Goal: Transaction & Acquisition: Book appointment/travel/reservation

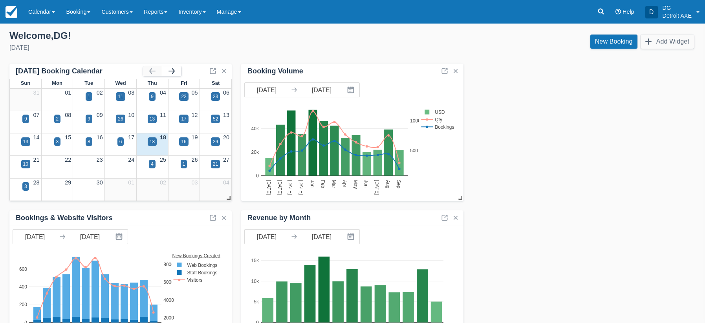
click at [172, 70] on button "button" at bounding box center [171, 70] width 19 height 9
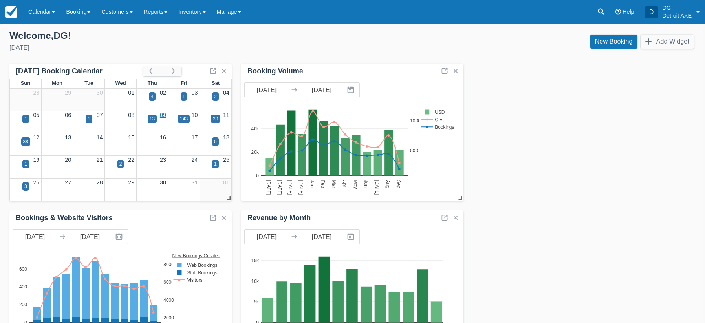
click at [160, 116] on link "09" at bounding box center [163, 115] width 6 height 6
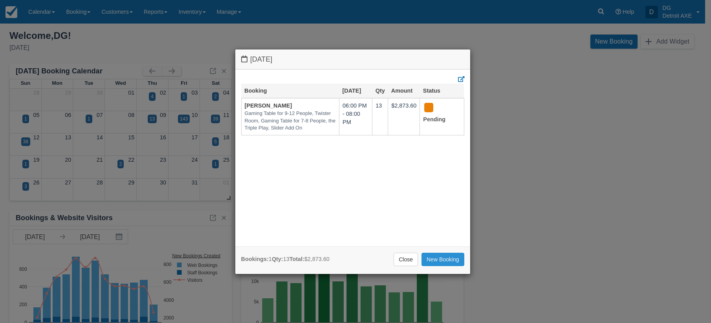
click at [442, 262] on link "New Booking" at bounding box center [443, 259] width 43 height 13
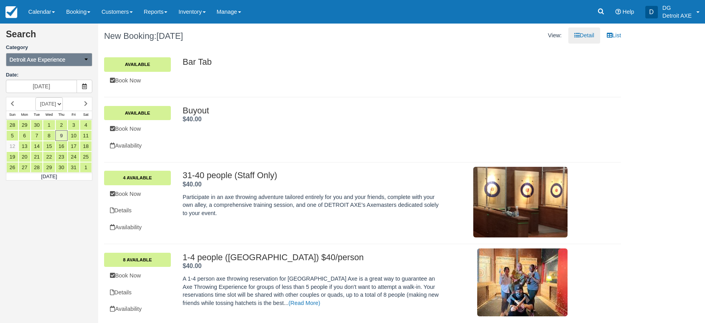
click at [84, 62] on icon "button" at bounding box center [85, 59] width 5 height 5
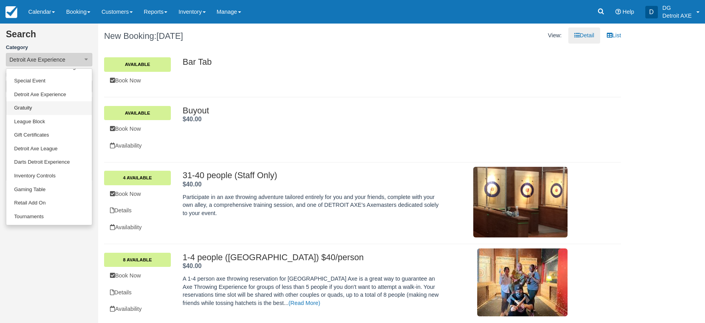
scroll to position [38, 0]
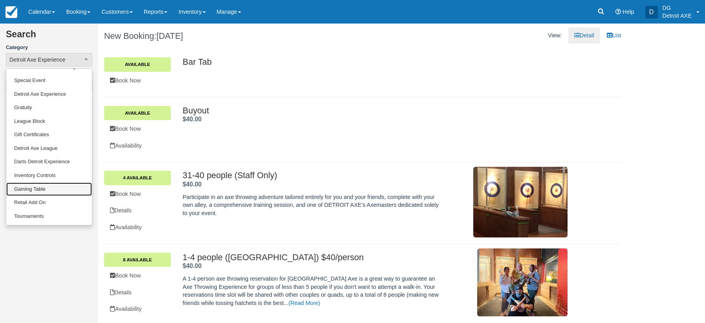
click at [50, 186] on link "Gaming Table" at bounding box center [49, 190] width 86 height 14
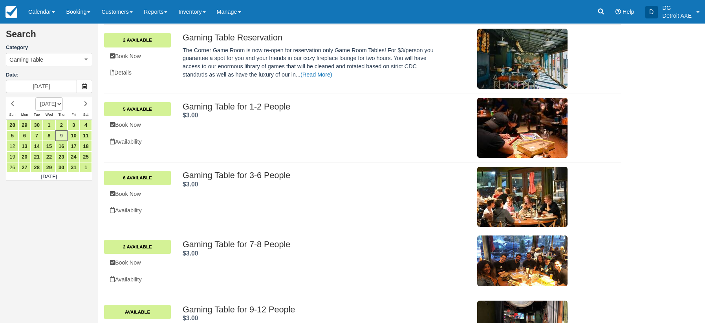
scroll to position [96, 0]
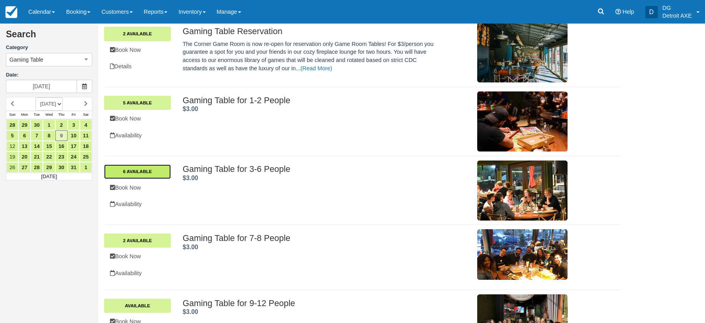
click at [137, 171] on link "6 Available" at bounding box center [137, 172] width 67 height 14
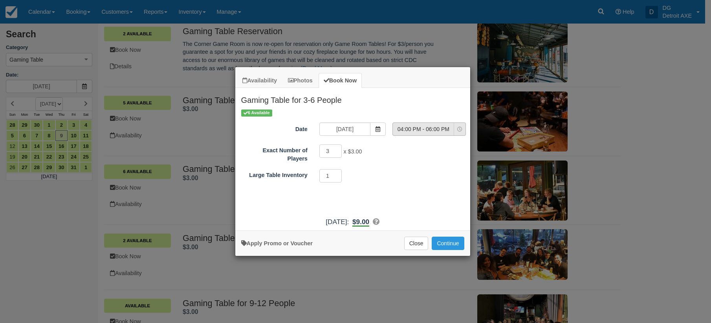
click at [435, 130] on span "04:00 PM - 06:00 PM" at bounding box center [423, 129] width 61 height 8
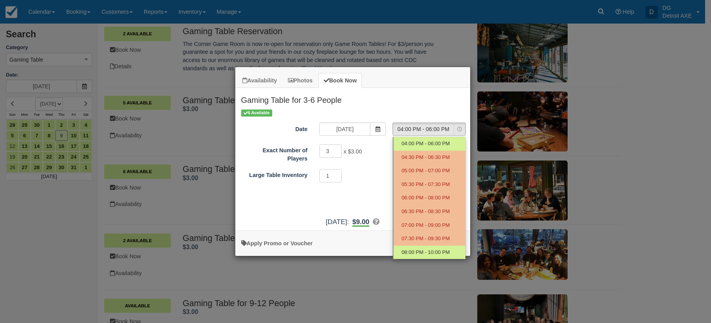
click at [438, 224] on ul "04:00 PM - 06:00 PM 04:30 PM - 06:30 PM 05:00 PM - 07:00 PM 05:30 PM - 07:30 PM…" at bounding box center [429, 198] width 73 height 122
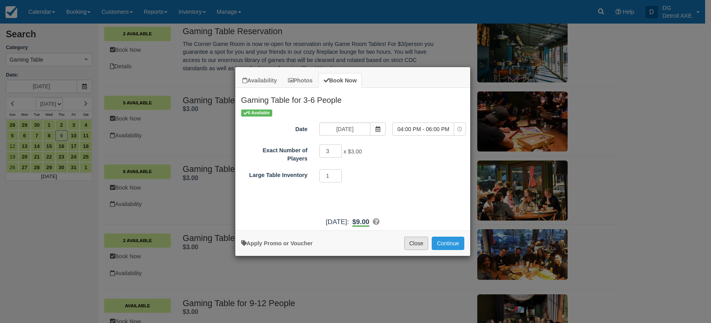
click at [420, 243] on button "Close" at bounding box center [416, 243] width 24 height 13
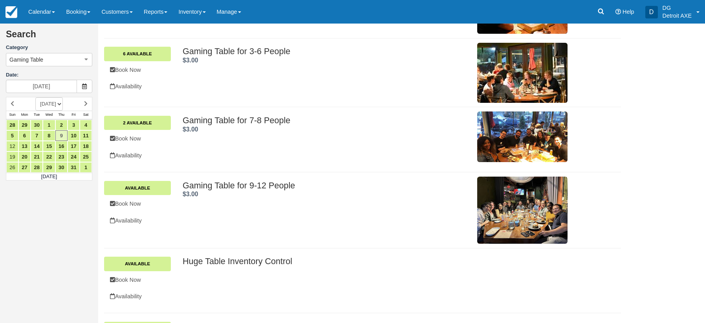
scroll to position [214, 0]
click at [160, 125] on link "2 Available" at bounding box center [137, 122] width 67 height 14
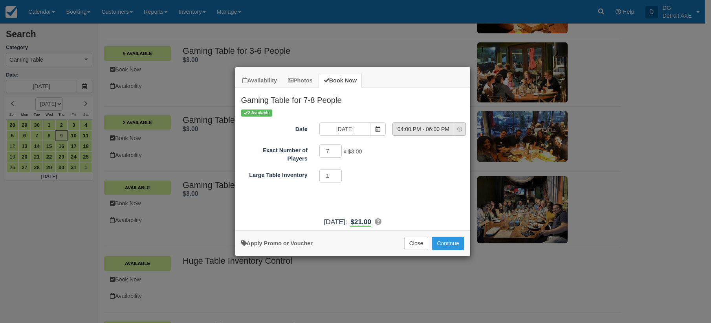
click at [444, 123] on div "Time Selector 04:00 PM - 06:00 PM 04:00 PM - 06:00 PM 04:30 PM - 06:30 PM 05:00…" at bounding box center [431, 129] width 78 height 13
click at [442, 129] on span "04:00 PM - 06:00 PM" at bounding box center [423, 129] width 61 height 8
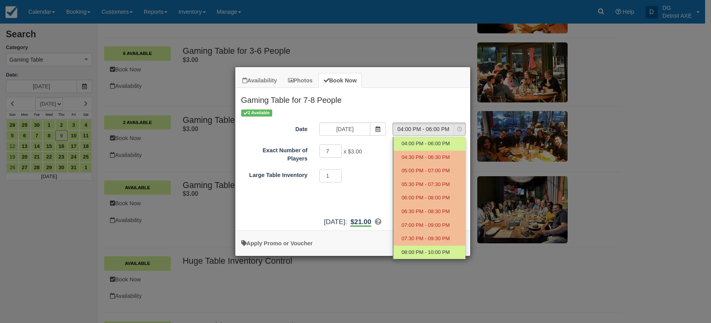
click at [385, 195] on div "2 Available Date 10/09/25 Time Selector 04:00 PM - 06:00 PM Nothing selected 04…" at bounding box center [352, 161] width 235 height 104
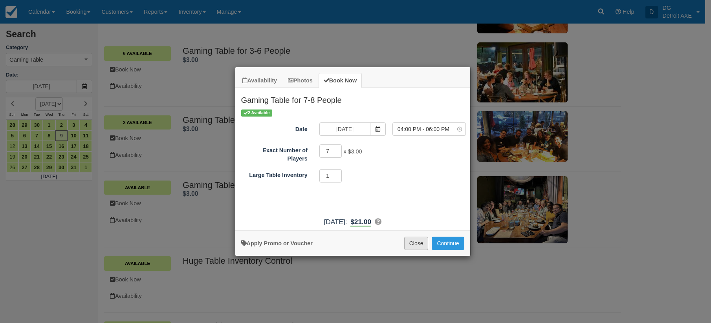
click at [415, 242] on button "Close" at bounding box center [416, 243] width 24 height 13
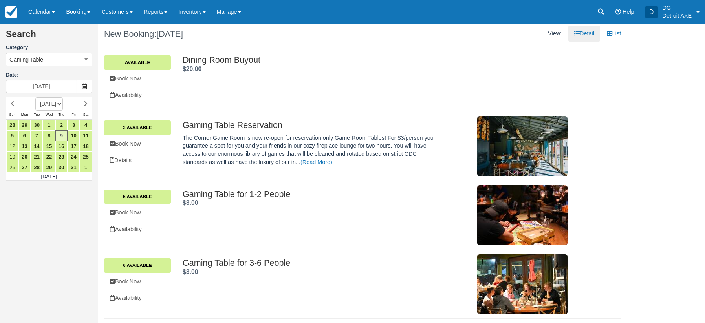
scroll to position [0, 0]
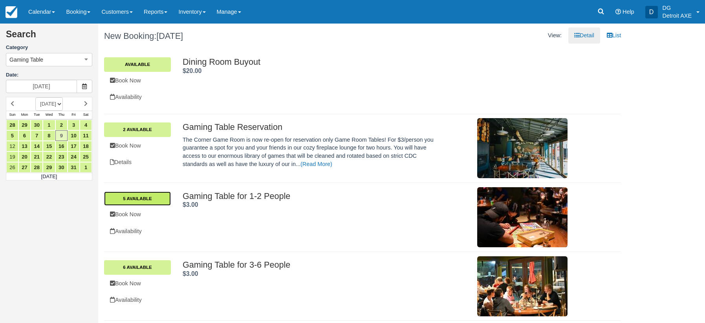
click at [157, 199] on link "5 Available" at bounding box center [137, 199] width 67 height 14
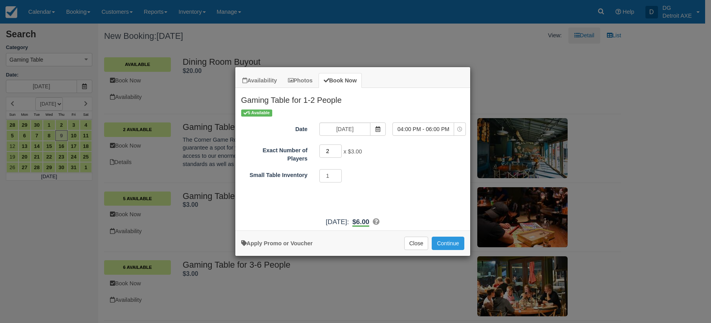
drag, startPoint x: 330, startPoint y: 152, endPoint x: 315, endPoint y: 152, distance: 14.9
click at [315, 152] on div "2 x $3.00 Required.Maximum of 2" at bounding box center [381, 152] width 137 height 15
type input "6"
click at [360, 172] on div "1 Required.Maximum of 1" at bounding box center [381, 176] width 137 height 15
click at [423, 245] on button "Close" at bounding box center [416, 243] width 24 height 13
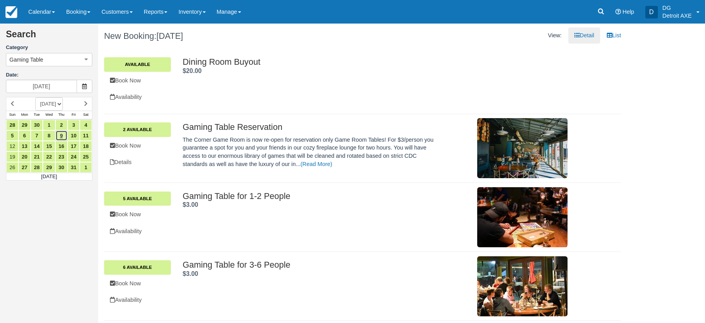
click at [60, 136] on link "9" at bounding box center [61, 135] width 12 height 11
click at [19, 14] on link at bounding box center [11, 12] width 23 height 24
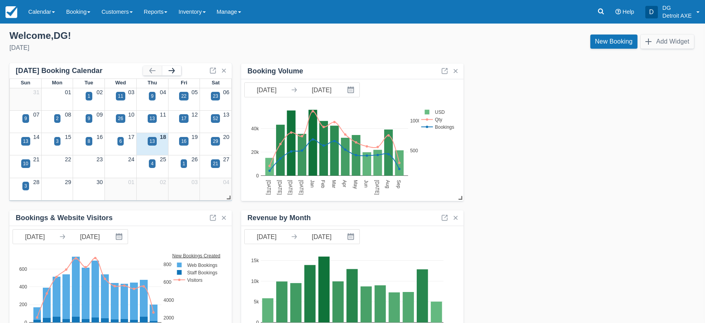
click at [174, 72] on button "button" at bounding box center [171, 70] width 19 height 9
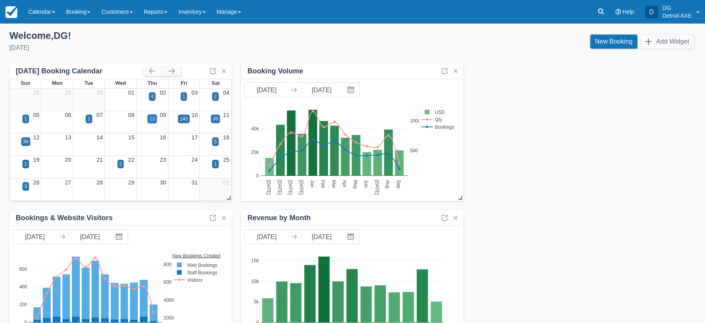
click at [155, 119] on div "13" at bounding box center [152, 119] width 9 height 9
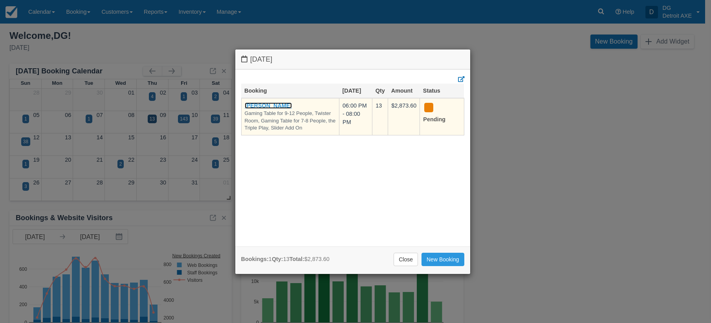
click at [267, 108] on link "[PERSON_NAME]" at bounding box center [269, 106] width 48 height 6
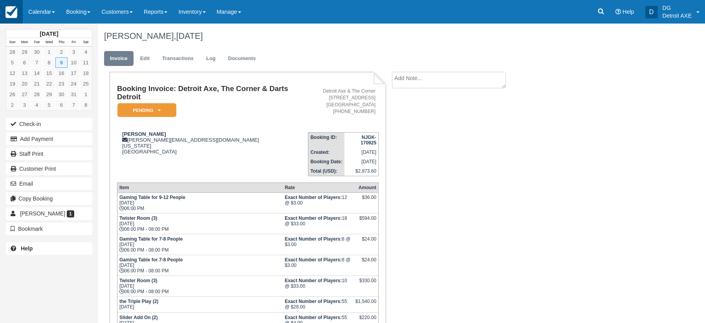
click at [12, 14] on img at bounding box center [11, 12] width 12 height 12
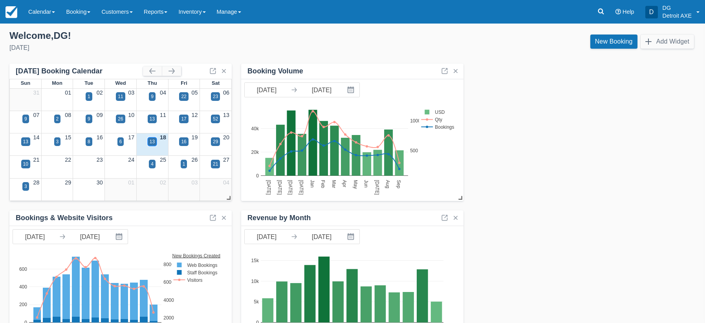
click at [152, 143] on div "13" at bounding box center [152, 141] width 5 height 7
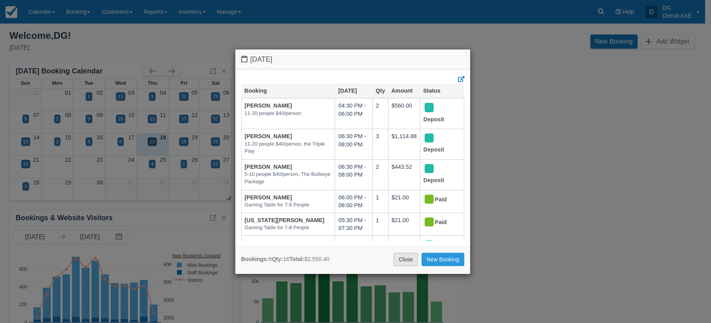
click at [398, 254] on link "Close" at bounding box center [406, 259] width 24 height 13
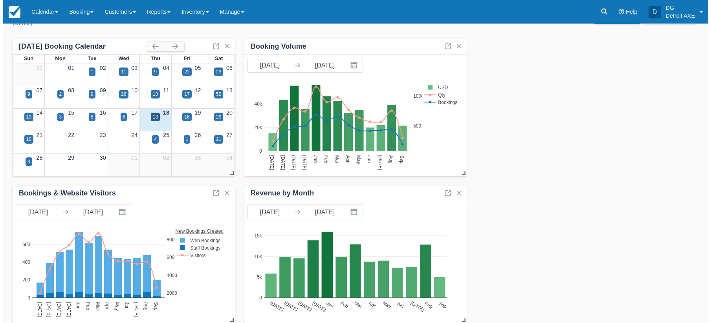
scroll to position [31, 0]
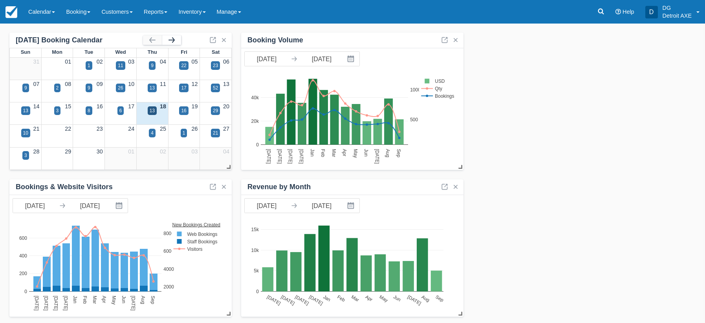
click at [172, 41] on button "button" at bounding box center [171, 39] width 19 height 9
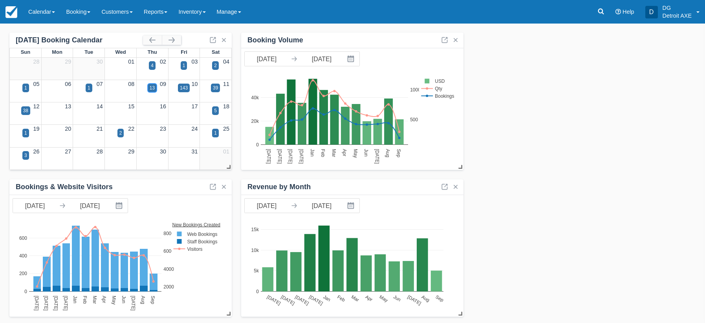
click at [155, 88] on div "13" at bounding box center [152, 88] width 9 height 9
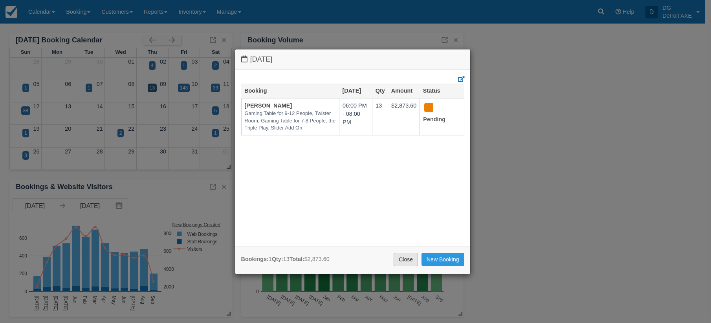
click at [405, 257] on link "Close" at bounding box center [406, 259] width 24 height 13
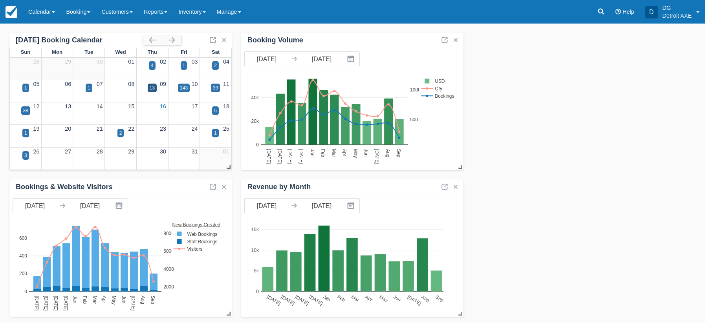
click at [164, 108] on link "16" at bounding box center [163, 106] width 6 height 6
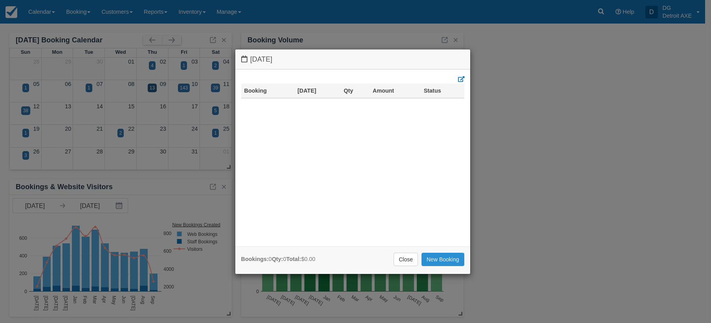
click at [434, 259] on link "New Booking" at bounding box center [443, 259] width 43 height 13
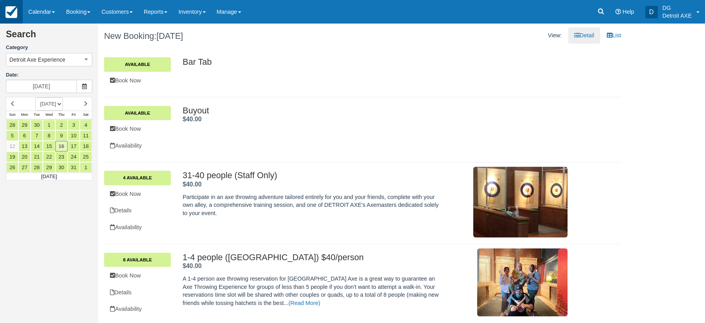
click at [8, 5] on link at bounding box center [11, 12] width 23 height 24
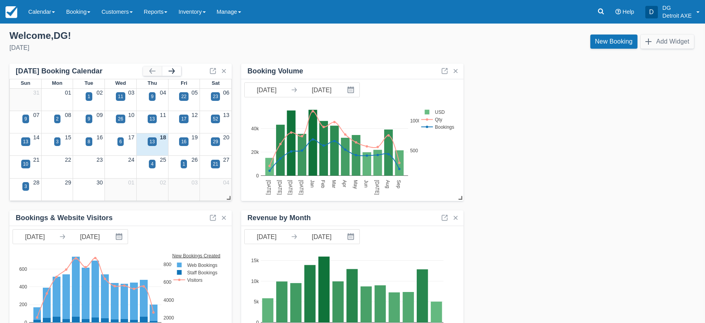
click at [174, 72] on button "button" at bounding box center [171, 70] width 19 height 9
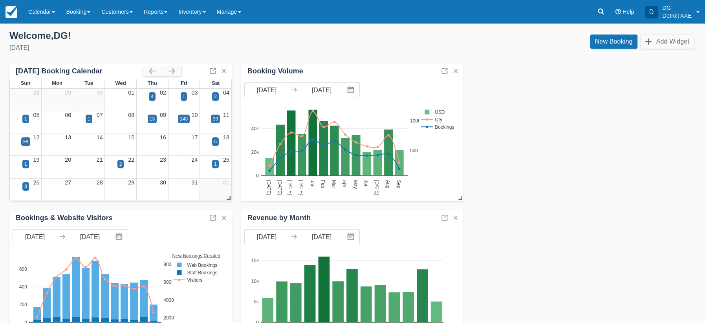
click at [133, 138] on link "15" at bounding box center [131, 137] width 6 height 6
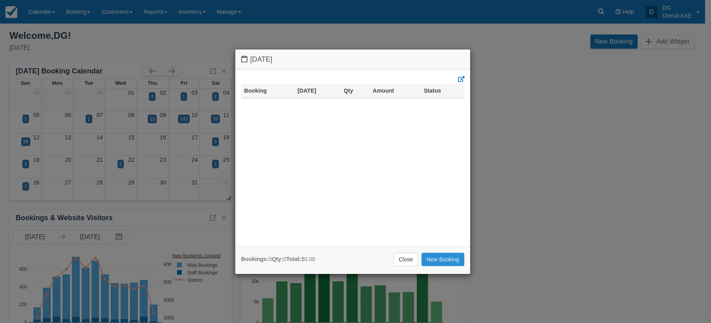
click at [437, 263] on link "New Booking" at bounding box center [443, 259] width 43 height 13
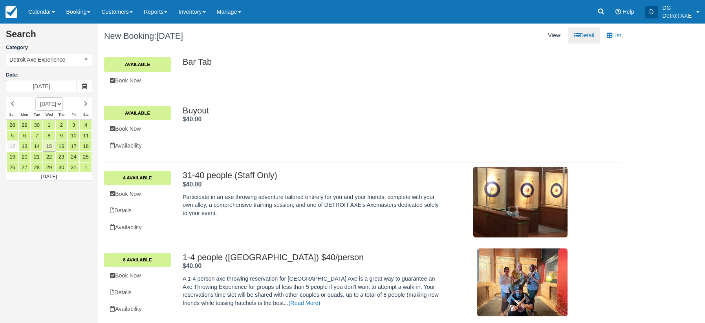
click at [35, 52] on div "Detroit Axe Experience All Detroit Axe Food Packages Toast Transaction Mirrorin…" at bounding box center [49, 60] width 86 height 16
click at [40, 57] on span "Detroit Axe Experience" at bounding box center [37, 60] width 56 height 8
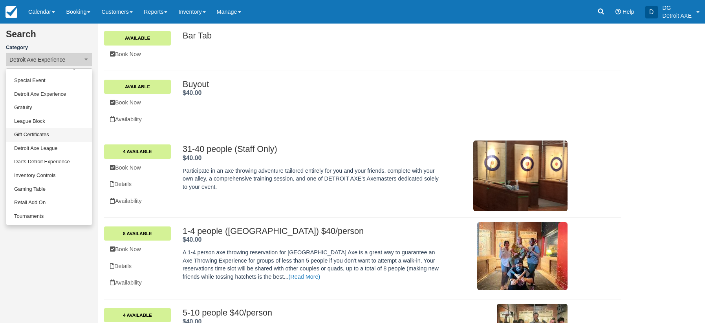
scroll to position [65, 0]
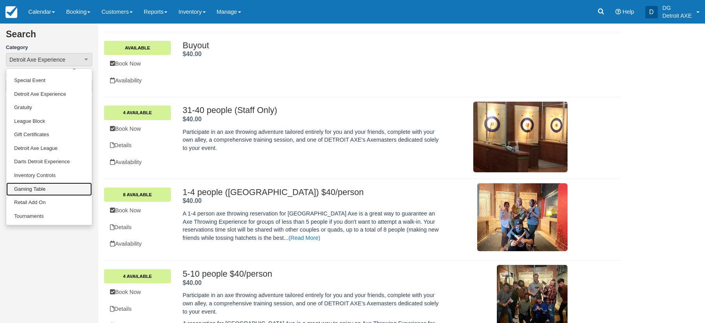
click at [52, 186] on link "Gaming Table" at bounding box center [49, 190] width 86 height 14
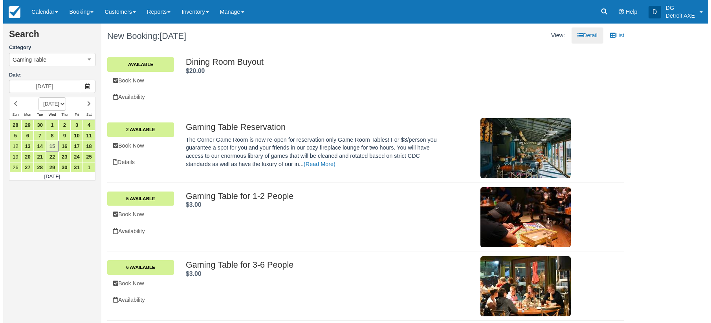
scroll to position [143, 0]
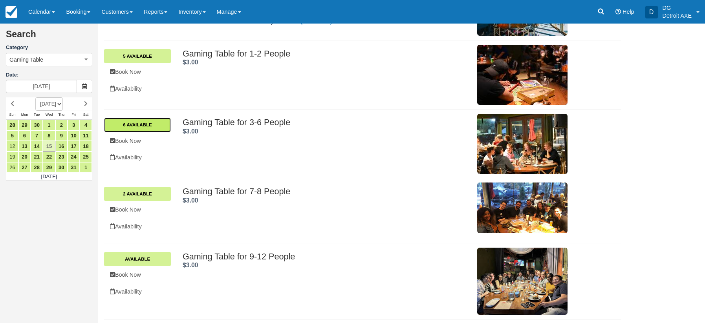
click at [162, 127] on link "6 Available" at bounding box center [137, 125] width 67 height 14
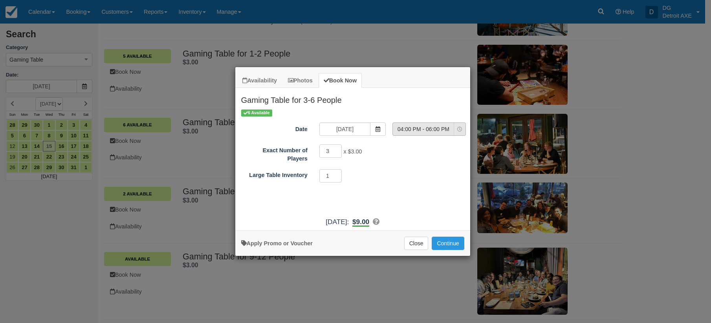
click at [457, 131] on span "Item Modal" at bounding box center [459, 129] width 5 height 6
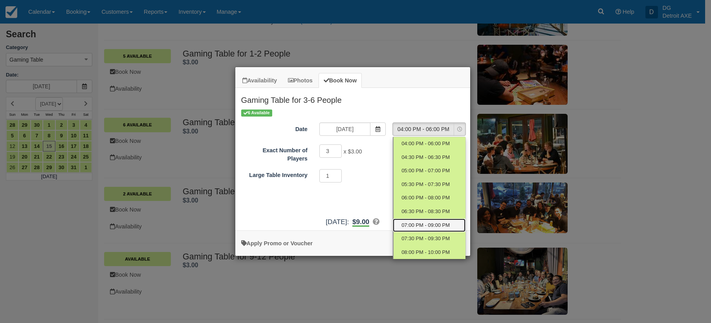
click at [442, 221] on link "07:00 PM - 09:00 PM" at bounding box center [429, 226] width 73 height 14
select select "6"
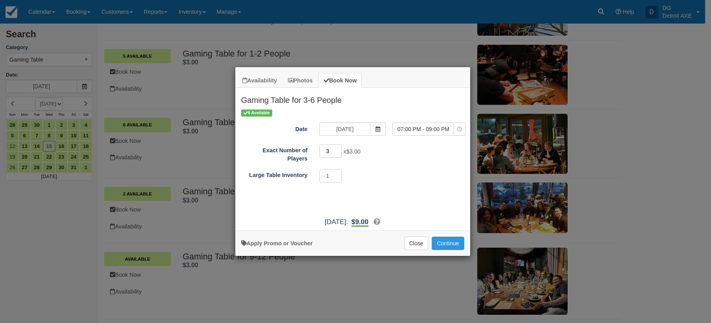
drag, startPoint x: 335, startPoint y: 155, endPoint x: 316, endPoint y: 152, distance: 19.4
click at [316, 152] on div "3 x $3.00 Minimum of 3Maximum of 6" at bounding box center [381, 152] width 137 height 15
type input "6"
click at [382, 178] on div "1 Required.Maximum of 1" at bounding box center [381, 176] width 137 height 15
click at [448, 243] on button "Continue" at bounding box center [448, 243] width 32 height 13
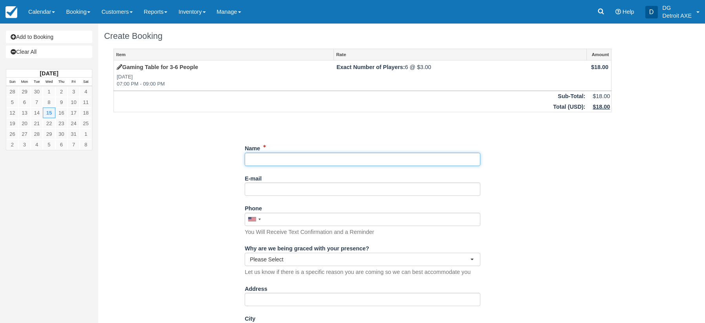
click at [307, 161] on input "Name" at bounding box center [363, 159] width 236 height 13
type input "Base"
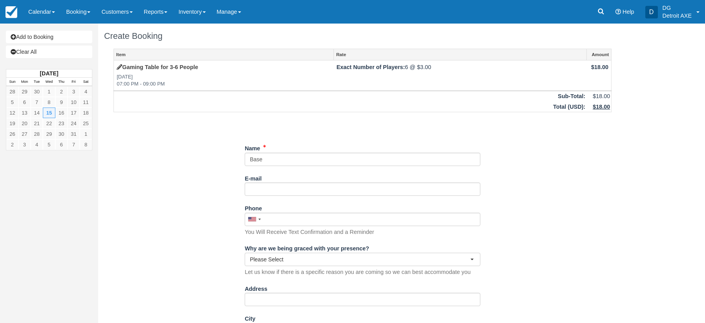
click at [280, 196] on div "E-mail Did you mean ?" at bounding box center [363, 187] width 236 height 30
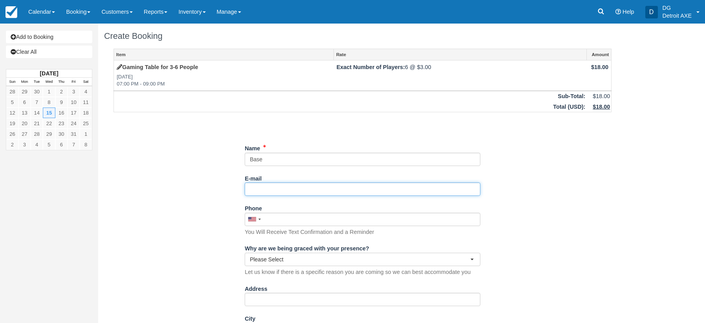
click at [279, 191] on input "E-mail" at bounding box center [363, 189] width 236 height 13
paste input "[EMAIL_ADDRESS][DOMAIN_NAME]"
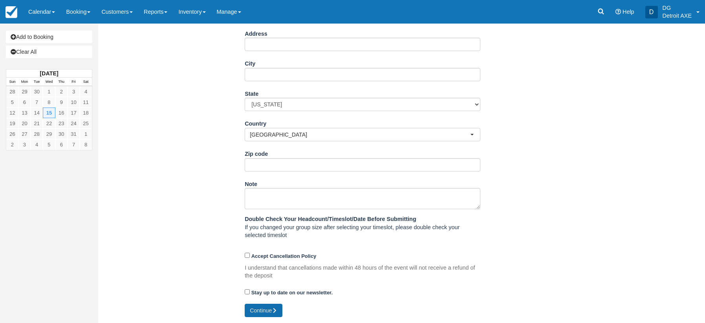
type input "[EMAIL_ADDRESS][DOMAIN_NAME]"
click at [269, 310] on button "Continue" at bounding box center [264, 310] width 38 height 13
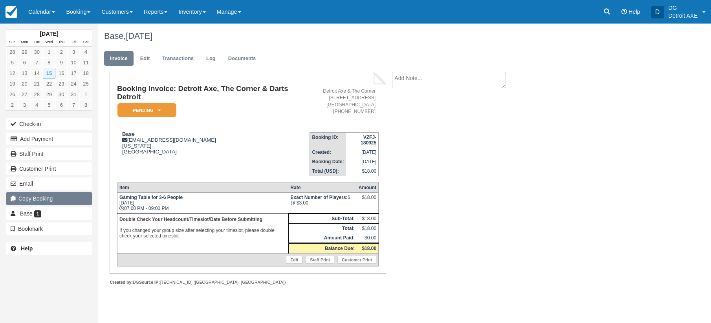
click at [46, 200] on button "Copy Booking" at bounding box center [49, 198] width 86 height 13
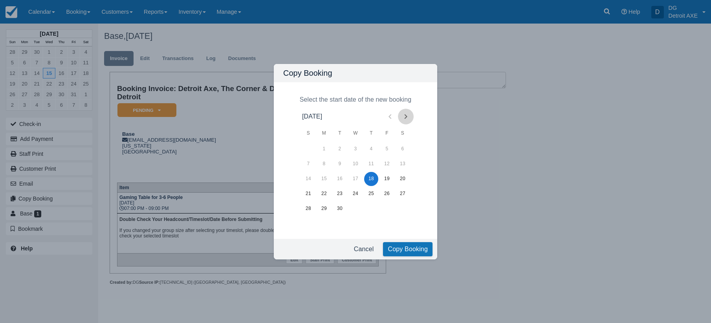
click at [402, 117] on icon "Next month" at bounding box center [405, 116] width 9 height 9
click at [406, 119] on icon "Next month" at bounding box center [405, 116] width 9 height 9
click at [386, 179] on button "14" at bounding box center [387, 179] width 14 height 14
click at [420, 251] on button "Copy Booking" at bounding box center [407, 249] width 49 height 14
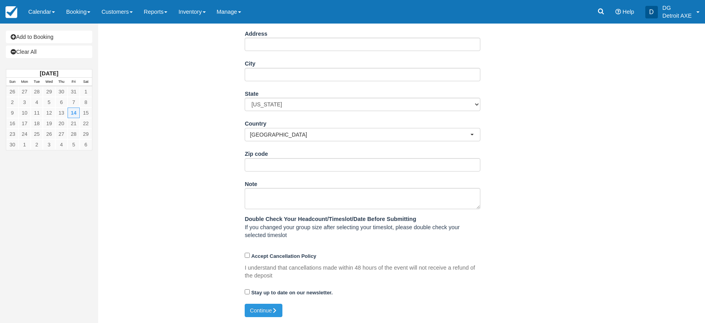
scroll to position [256, 0]
click at [275, 310] on icon "submit" at bounding box center [274, 310] width 5 height 5
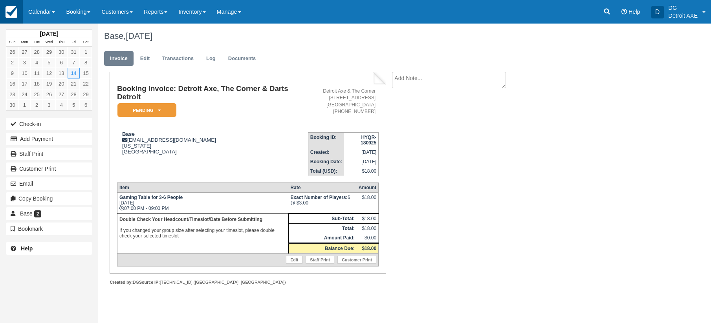
click at [13, 9] on img at bounding box center [11, 12] width 12 height 12
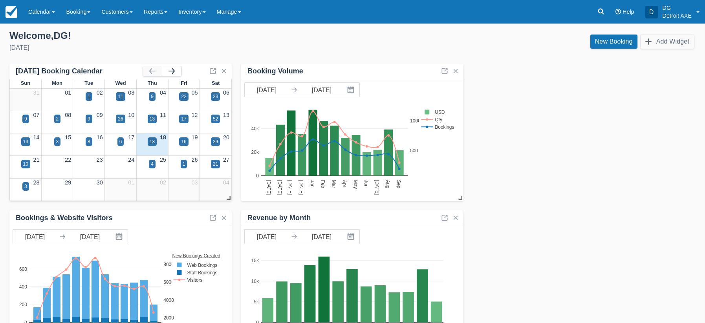
click at [172, 72] on button "button" at bounding box center [171, 70] width 19 height 9
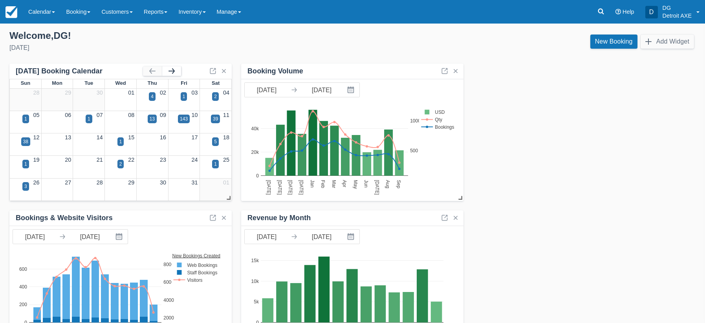
click at [172, 72] on button "button" at bounding box center [171, 70] width 19 height 9
